Goal: Navigation & Orientation: Understand site structure

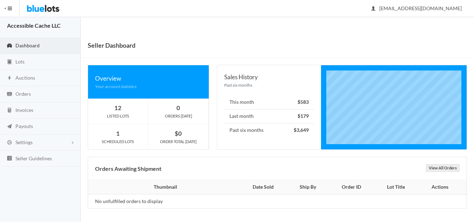
scroll to position [4, 0]
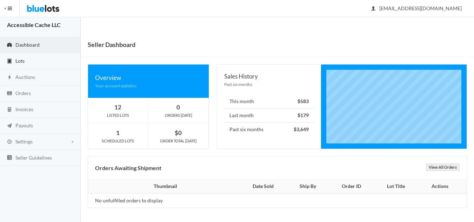
click at [21, 65] on link "Lots" at bounding box center [40, 61] width 81 height 16
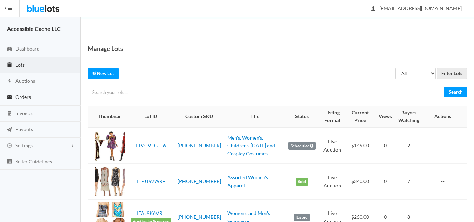
click at [26, 99] on span "Orders" at bounding box center [22, 97] width 15 height 6
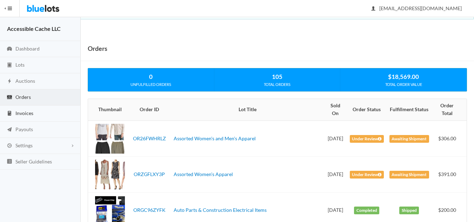
click at [29, 114] on span "Invoices" at bounding box center [24, 113] width 18 height 6
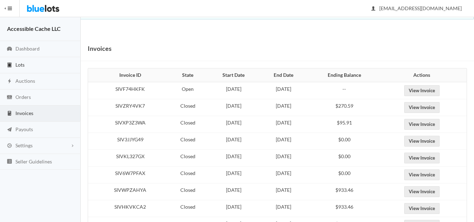
click at [19, 65] on span "Lots" at bounding box center [19, 65] width 9 height 6
